Goal: Task Accomplishment & Management: Manage account settings

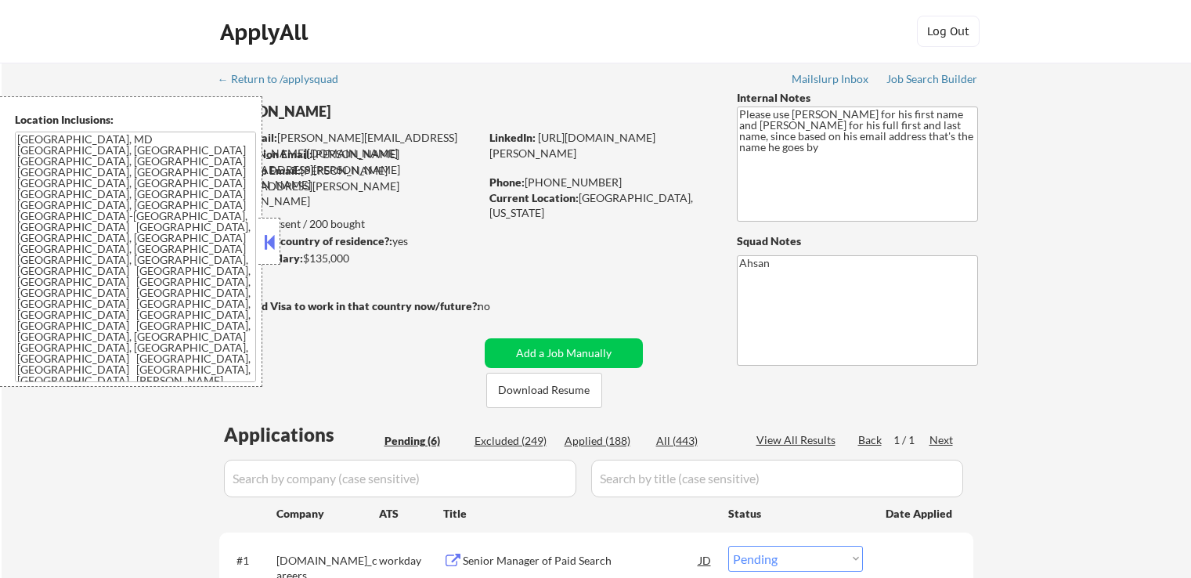
select select ""pending""
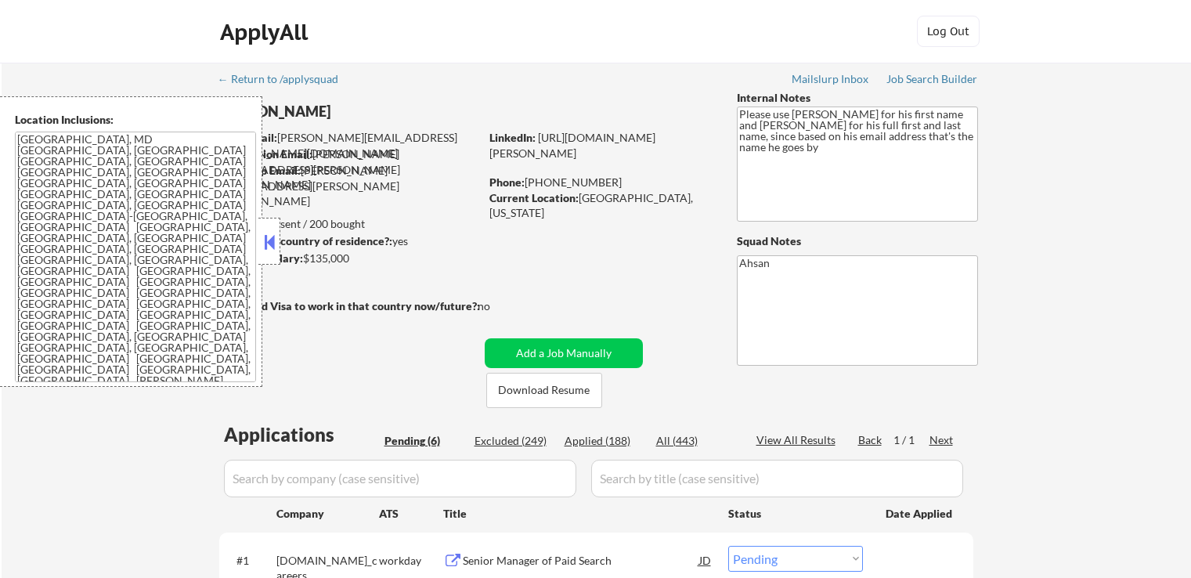
select select ""pending""
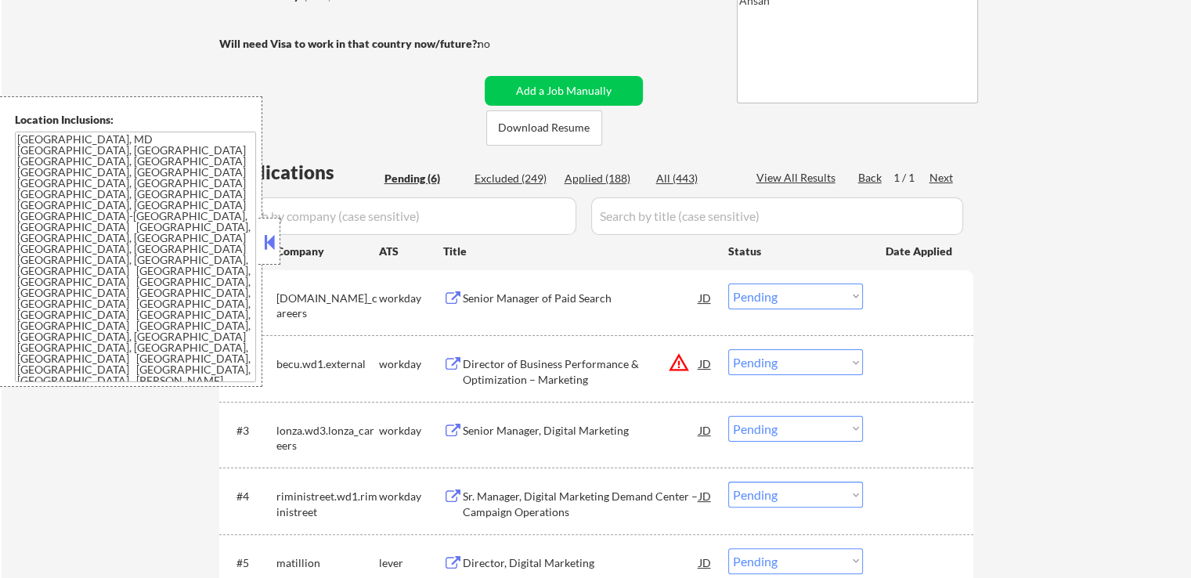
scroll to position [391, 0]
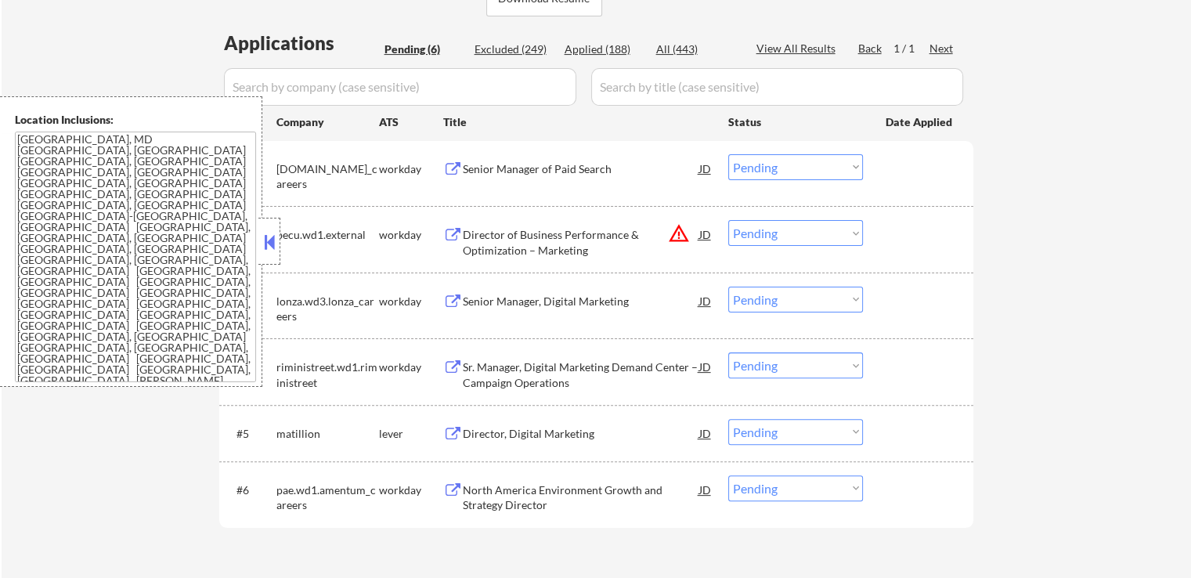
click at [473, 167] on div "Senior Manager of Paid Search" at bounding box center [581, 169] width 236 height 16
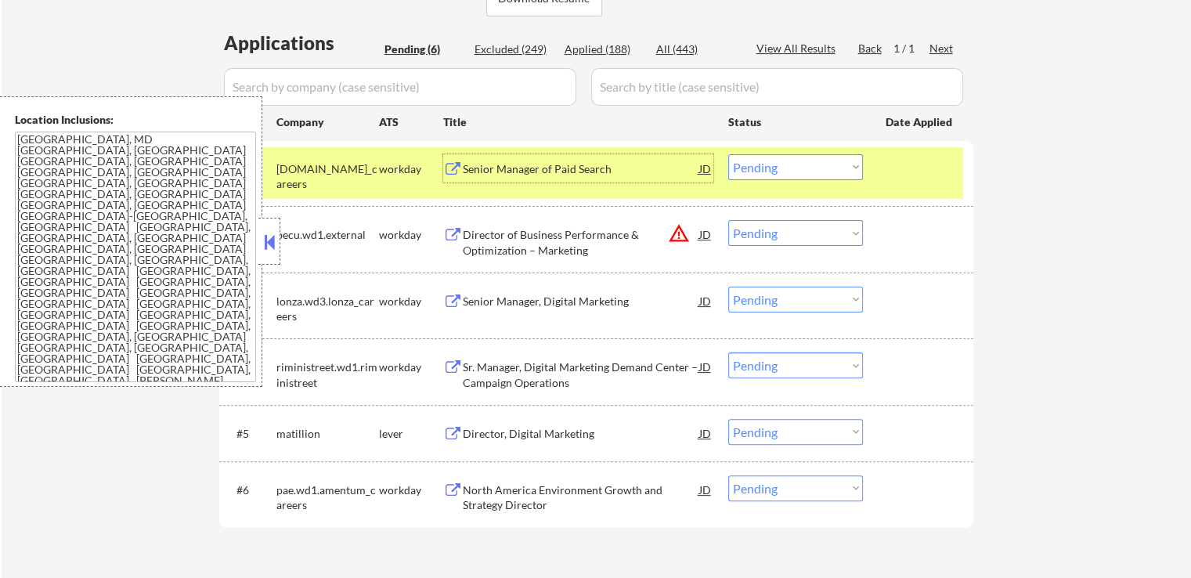
click at [493, 426] on div "Director, Digital Marketing" at bounding box center [581, 434] width 236 height 16
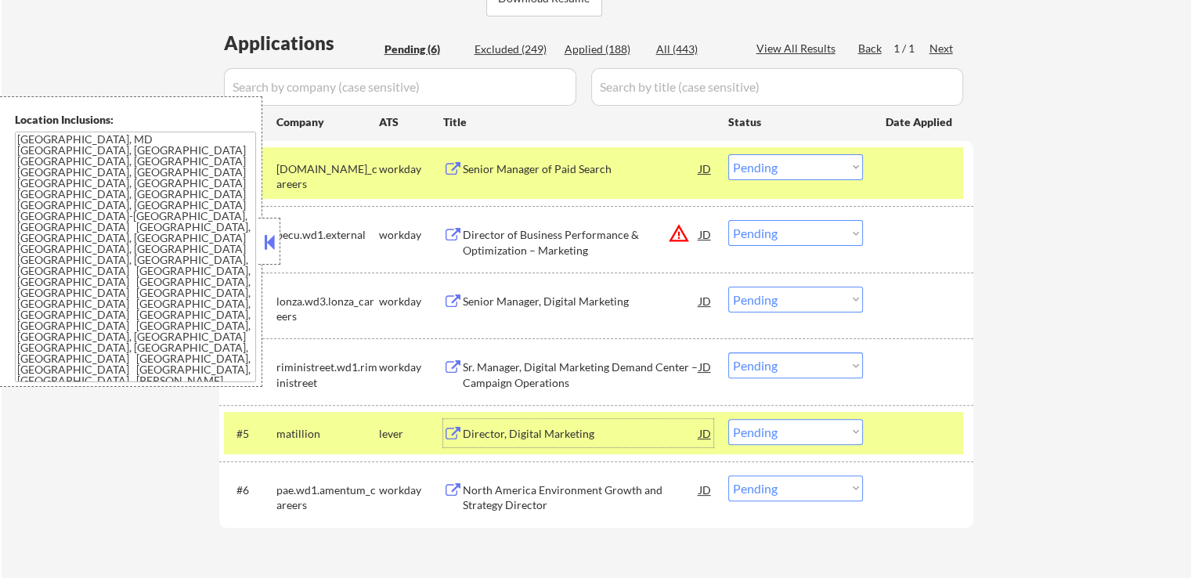
click at [275, 242] on button at bounding box center [269, 241] width 17 height 23
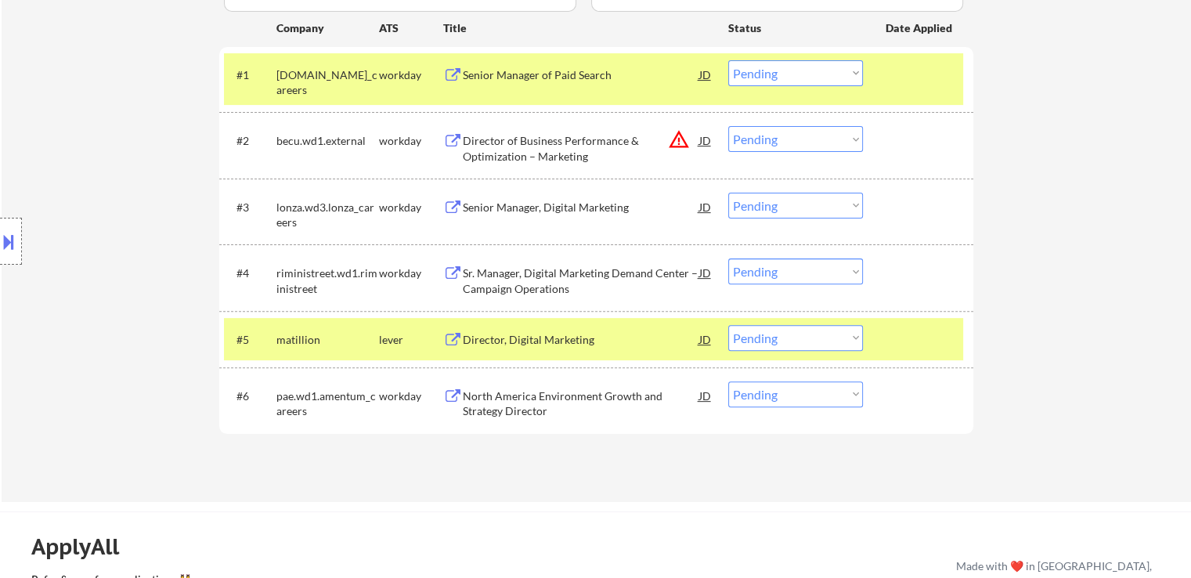
scroll to position [626, 0]
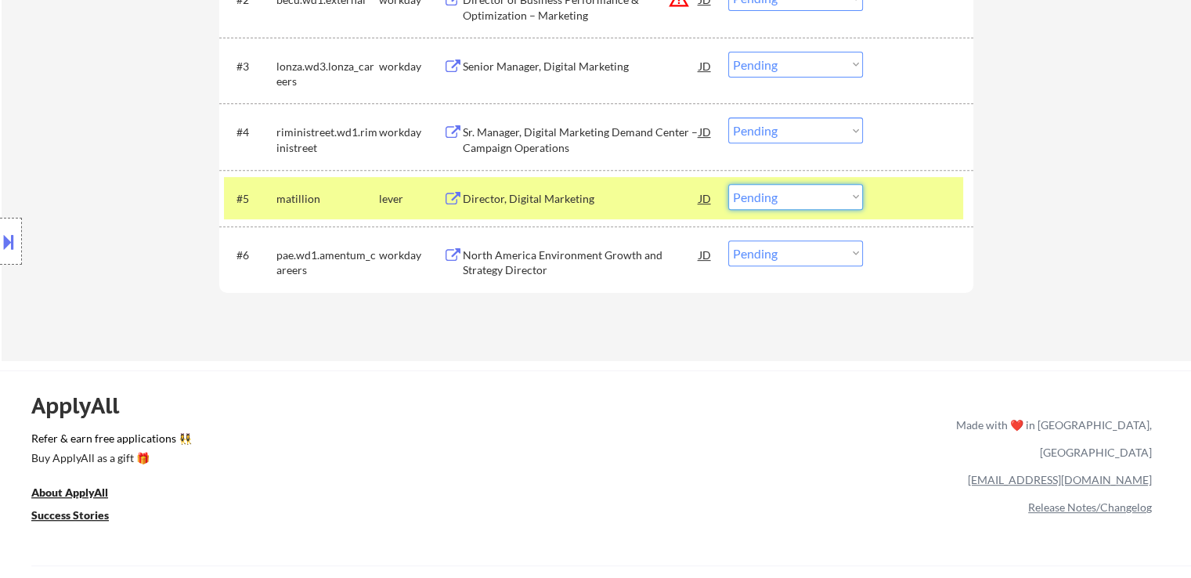
click at [785, 193] on select "Choose an option... Pending Applied Excluded (Questions) Excluded (Expired) Exc…" at bounding box center [795, 197] width 135 height 26
click at [728, 184] on select "Choose an option... Pending Applied Excluded (Questions) Excluded (Expired) Exc…" at bounding box center [795, 197] width 135 height 26
select select ""pending""
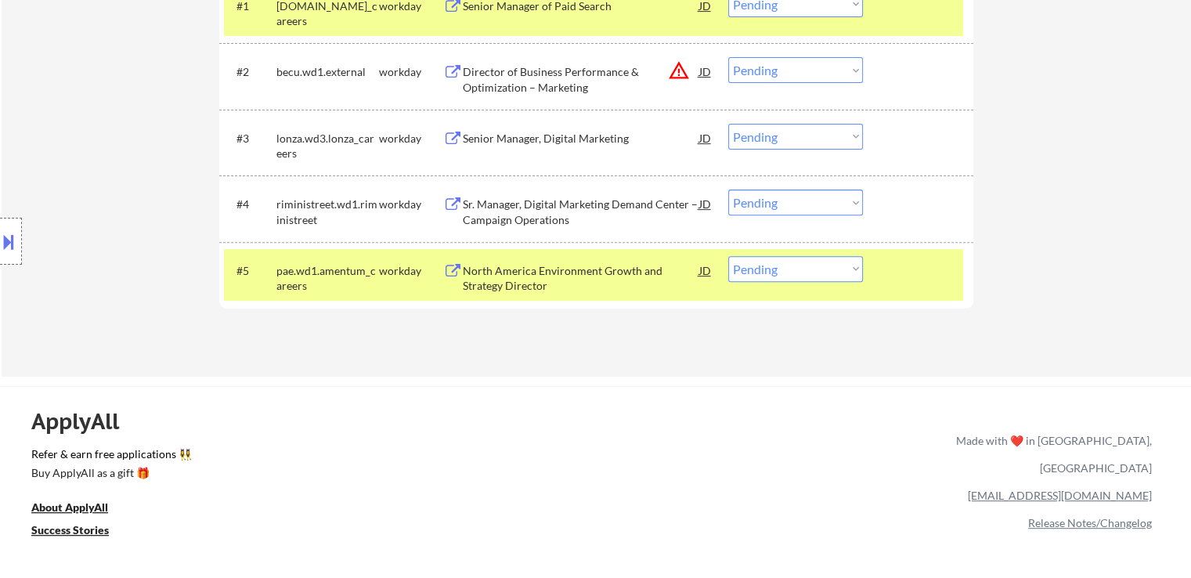
scroll to position [470, 0]
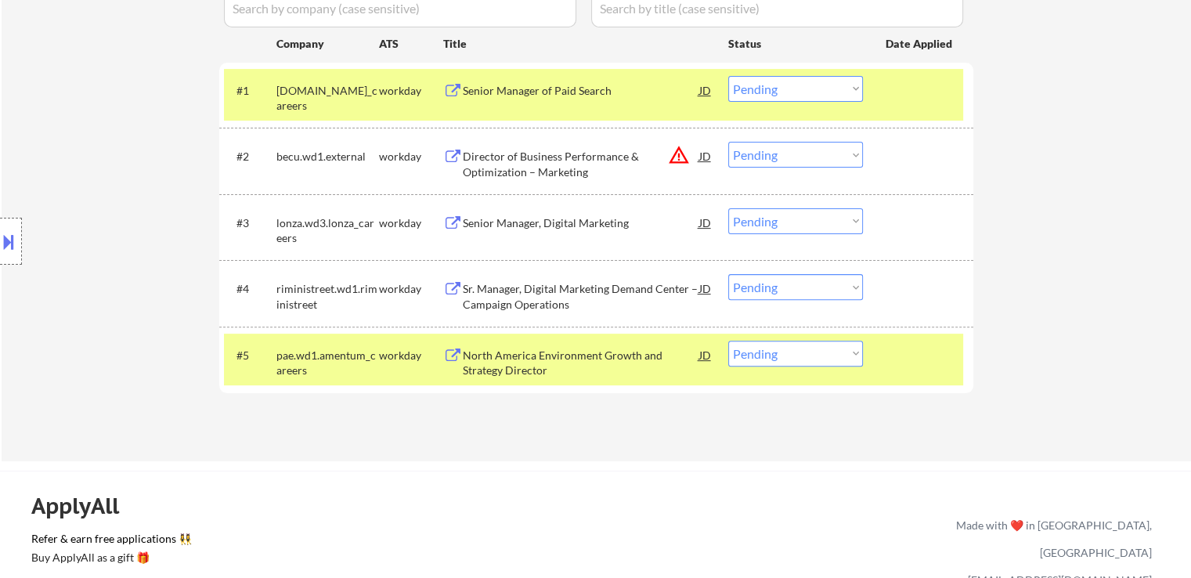
click at [492, 222] on div "Senior Manager, Digital Marketing" at bounding box center [581, 223] width 236 height 16
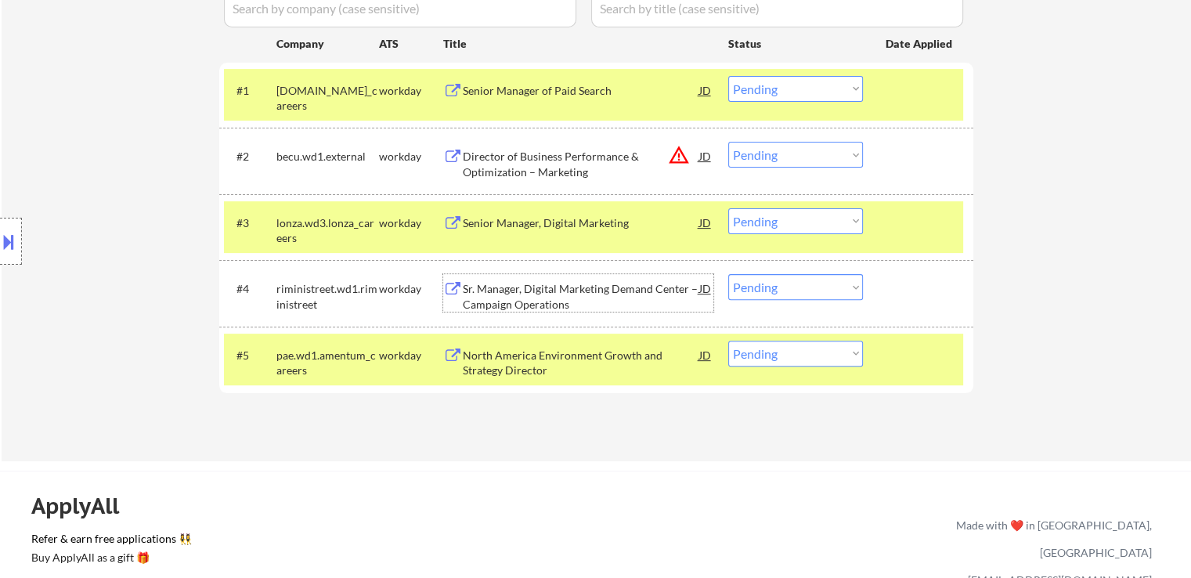
click at [488, 295] on div "Sr. Manager, Digital Marketing Demand Center – Campaign Operations" at bounding box center [581, 296] width 236 height 31
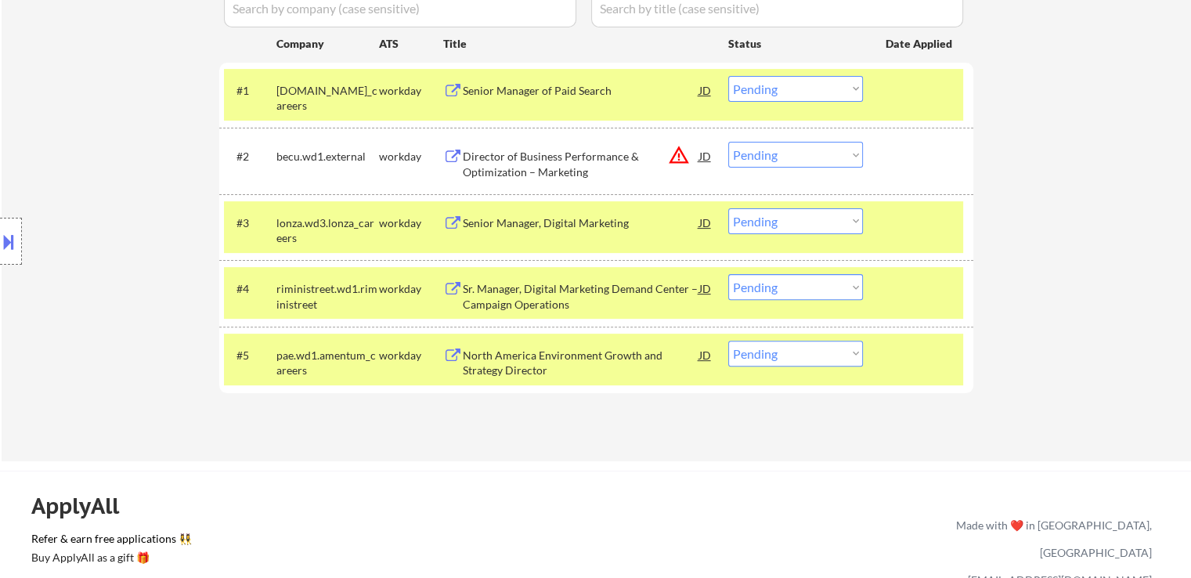
click at [485, 369] on div "North America Environment Growth and Strategy Director" at bounding box center [581, 363] width 236 height 31
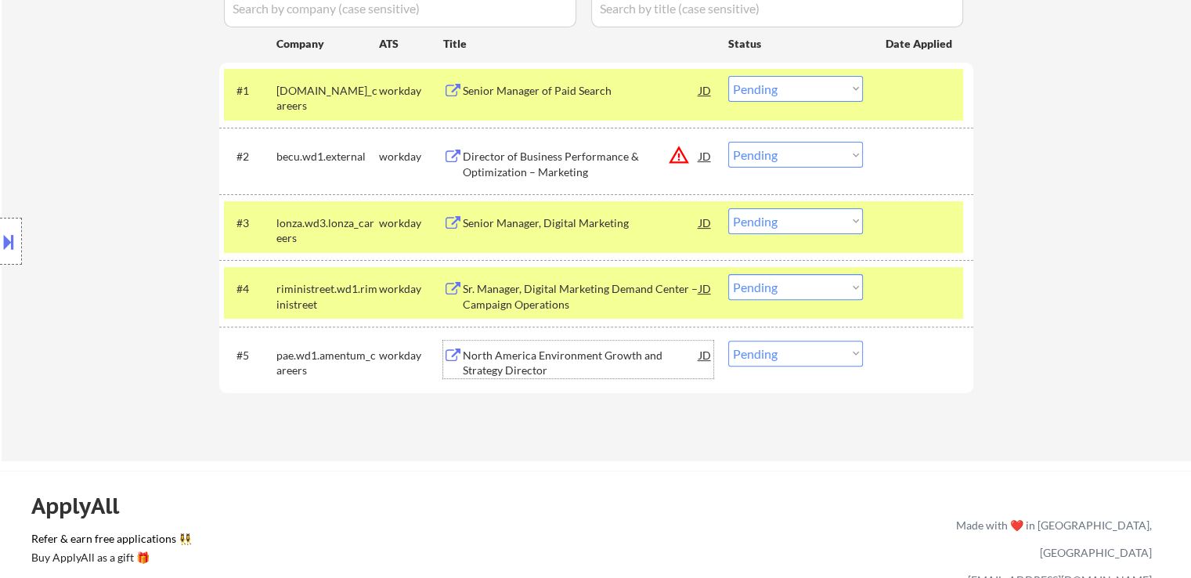
click at [776, 286] on select "Choose an option... Pending Applied Excluded (Questions) Excluded (Expired) Exc…" at bounding box center [795, 287] width 135 height 26
click at [728, 274] on select "Choose an option... Pending Applied Excluded (Questions) Excluded (Expired) Exc…" at bounding box center [795, 287] width 135 height 26
select select ""pending""
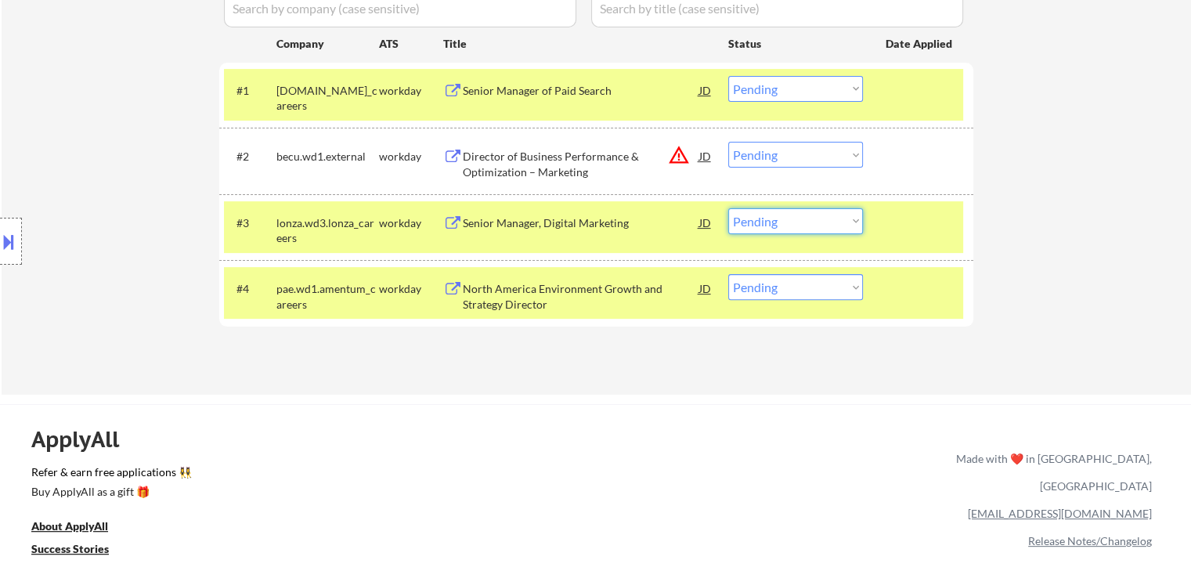
drag, startPoint x: 805, startPoint y: 222, endPoint x: 808, endPoint y: 230, distance: 8.2
click at [806, 222] on select "Choose an option... Pending Applied Excluded (Questions) Excluded (Expired) Exc…" at bounding box center [795, 221] width 135 height 26
click at [728, 208] on select "Choose an option... Pending Applied Excluded (Questions) Excluded (Expired) Exc…" at bounding box center [795, 221] width 135 height 26
select select ""pending""
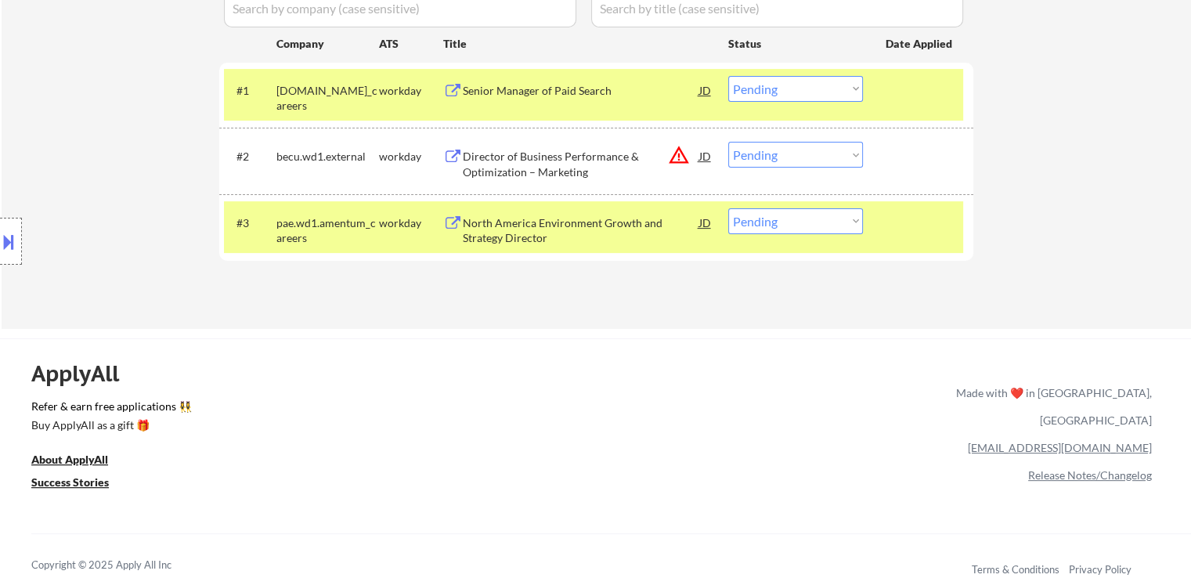
click at [758, 83] on select "Choose an option... Pending Applied Excluded (Questions) Excluded (Expired) Exc…" at bounding box center [795, 89] width 135 height 26
click at [728, 76] on select "Choose an option... Pending Applied Excluded (Questions) Excluded (Expired) Exc…" at bounding box center [795, 89] width 135 height 26
select select ""pending""
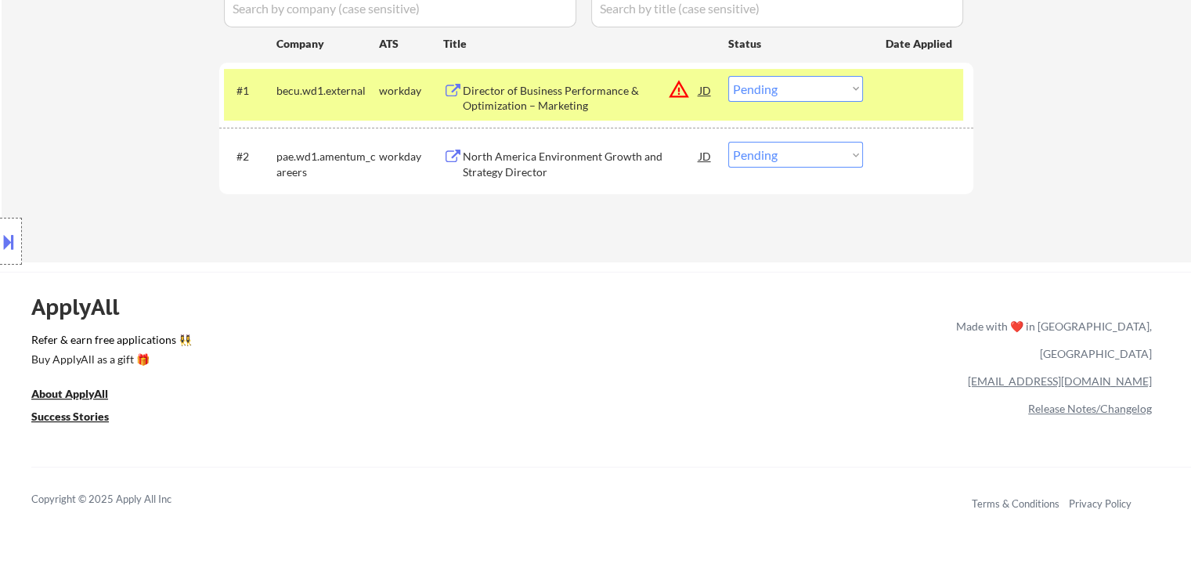
click at [742, 153] on select "Choose an option... Pending Applied Excluded (Questions) Excluded (Expired) Exc…" at bounding box center [795, 155] width 135 height 26
select select ""applied""
click at [728, 142] on select "Choose an option... Pending Applied Excluded (Questions) Excluded (Expired) Exc…" at bounding box center [795, 155] width 135 height 26
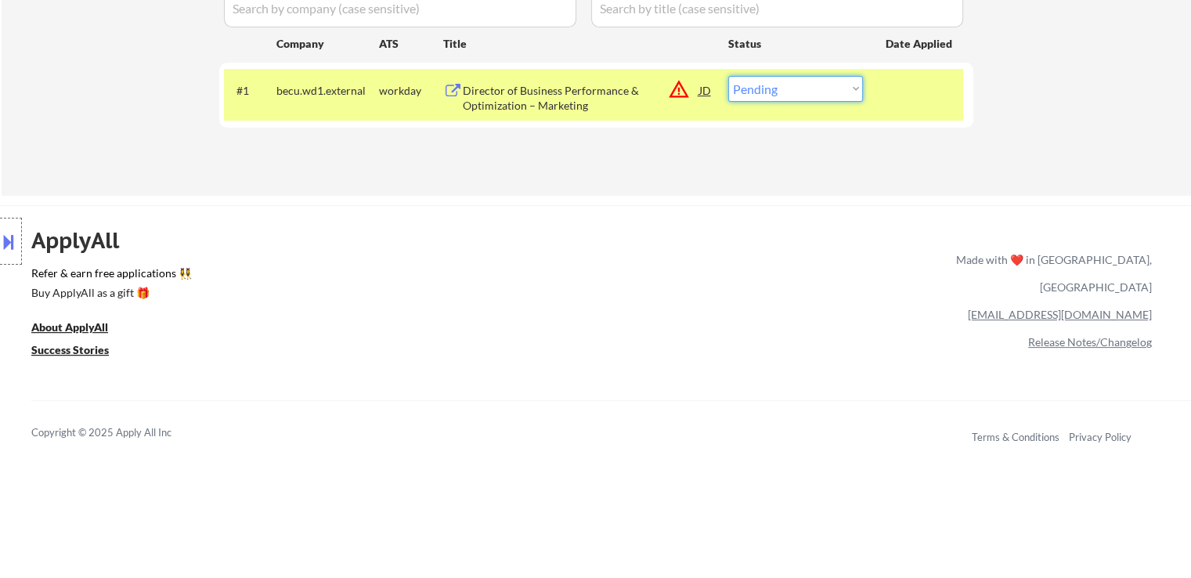
click at [769, 87] on select "Choose an option... Pending Applied Excluded (Questions) Excluded (Expired) Exc…" at bounding box center [795, 89] width 135 height 26
select select ""excluded__bad_match_""
click at [728, 76] on select "Choose an option... Pending Applied Excluded (Questions) Excluded (Expired) Exc…" at bounding box center [795, 89] width 135 height 26
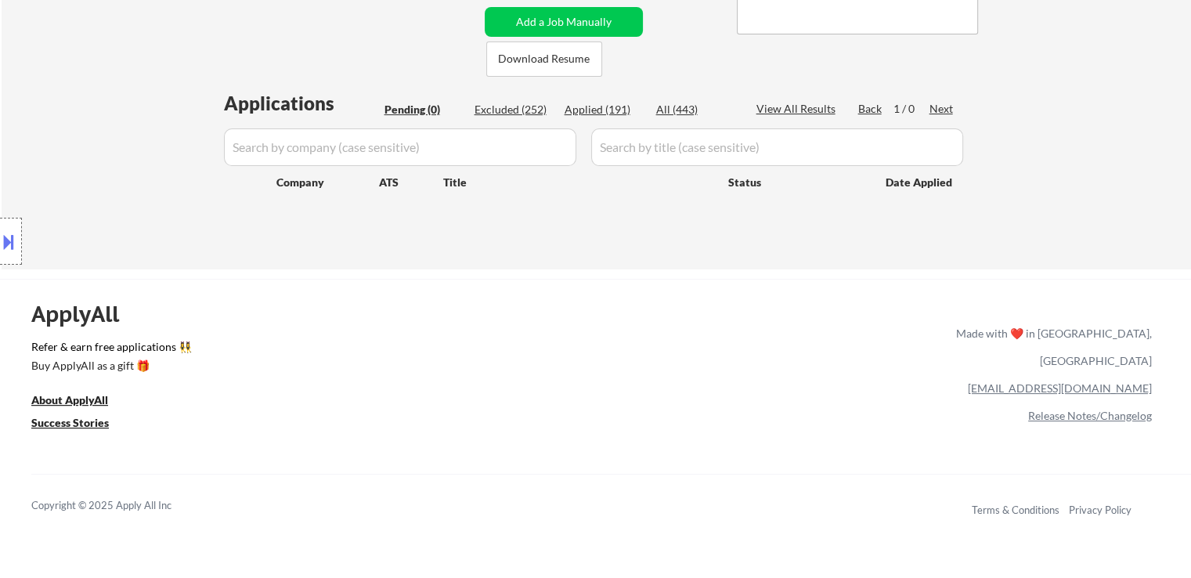
scroll to position [313, 0]
